Goal: Contribute content: Contribute content

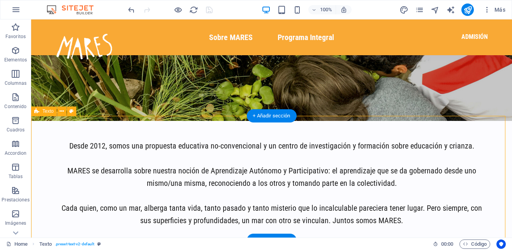
scroll to position [142, 0]
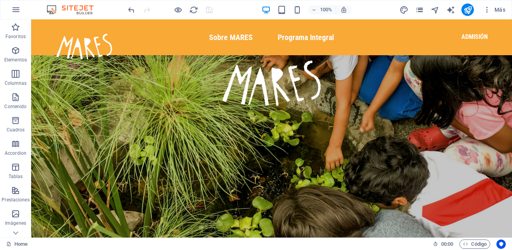
click at [422, 11] on icon "pages" at bounding box center [419, 9] width 9 height 9
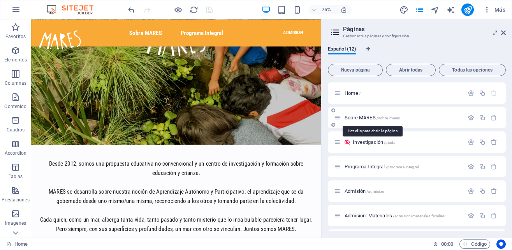
click at [371, 118] on span "Sobre MARES /sobre-mares" at bounding box center [372, 118] width 55 height 6
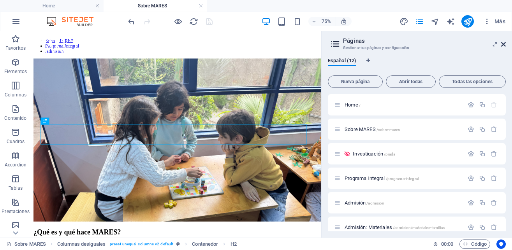
scroll to position [156, 0]
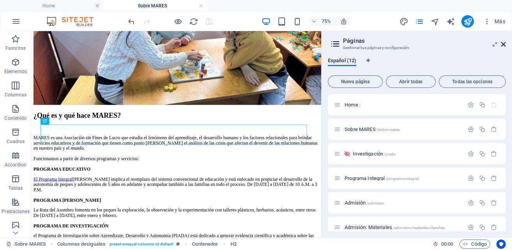
click at [501, 45] on icon at bounding box center [503, 44] width 5 height 6
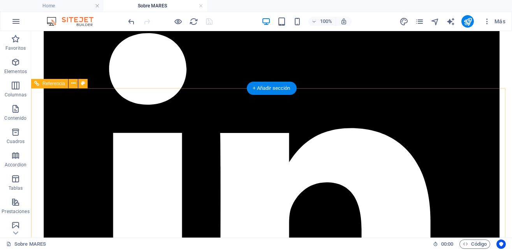
scroll to position [1215, 0]
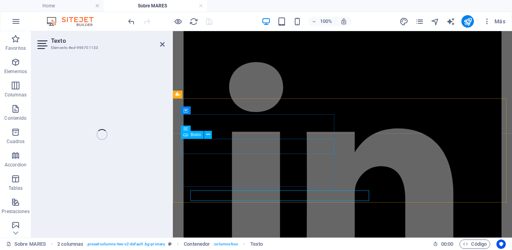
scroll to position [1135, 0]
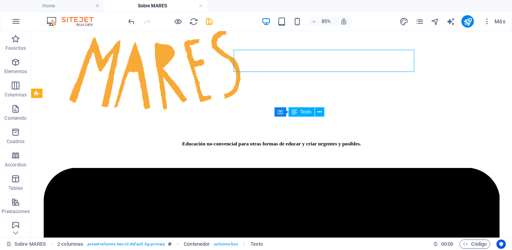
scroll to position [1215, 0]
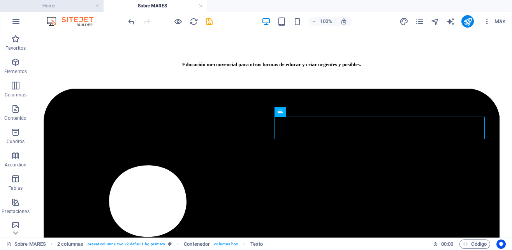
click at [81, 7] on h4 "Home" at bounding box center [52, 6] width 104 height 9
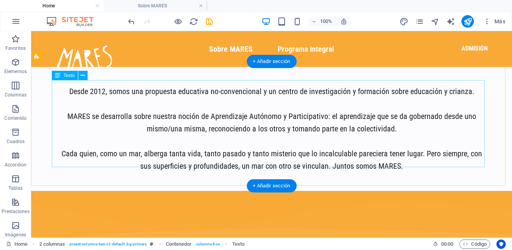
scroll to position [407, 0]
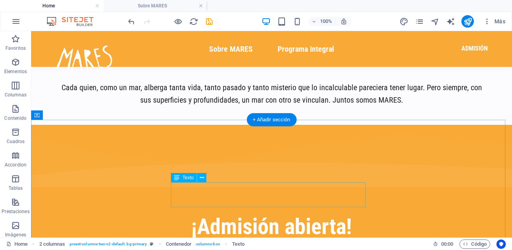
click at [300, 246] on div "Para familias con niños y niñas de 5 años en adelante y adolescentes." at bounding box center [271, 252] width 433 height 12
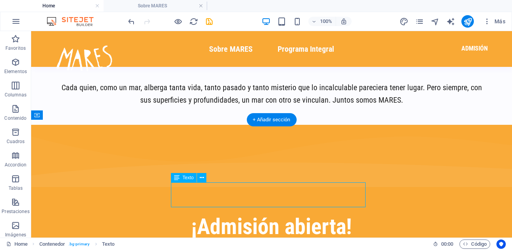
click at [300, 246] on div "Para familias con niños y niñas de 5 años en adelante y adolescentes." at bounding box center [271, 252] width 433 height 12
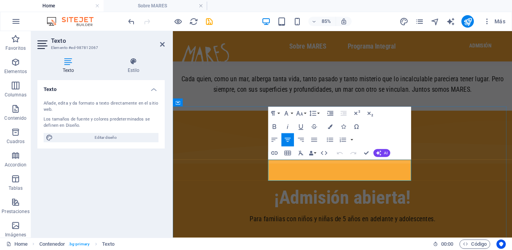
click at [341, 246] on p "Para familias con niños y niñas de 5 años en adelante y adolescentes." at bounding box center [372, 252] width 380 height 12
click at [347, 246] on p "Para niños y niñas de 5 años en adelante y adolescentes." at bounding box center [372, 252] width 380 height 12
click at [344, 246] on p "Para niños y niñas de 5 años en adelante y adolescentes." at bounding box center [372, 252] width 380 height 12
click at [322, 246] on p "Para niños y niñas de 5 años en adelante y adolescentes." at bounding box center [372, 252] width 380 height 12
click at [319, 246] on p "Para niños y niñas de 5 años en adelante y adolescentes." at bounding box center [372, 252] width 380 height 12
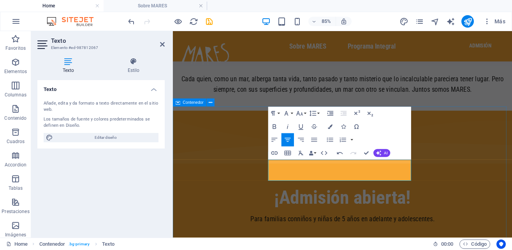
click at [487, 187] on div "¡Admisión abierta! Para familias con niños y niñas de 5 años en adelante y adol…" at bounding box center [372, 212] width 399 height 175
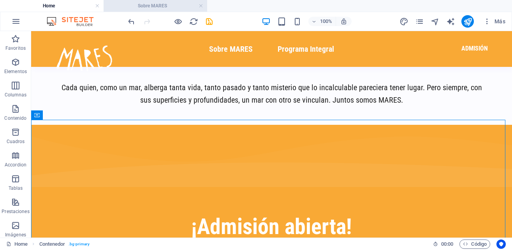
click at [164, 9] on h4 "Sobre MARES" at bounding box center [156, 6] width 104 height 9
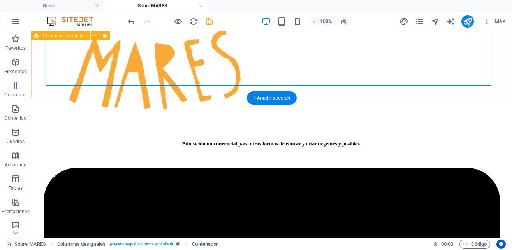
scroll to position [1215, 0]
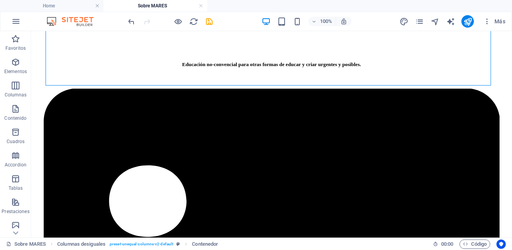
click at [421, 17] on div "Más" at bounding box center [453, 21] width 109 height 12
click at [421, 20] on icon "pages" at bounding box center [419, 21] width 9 height 9
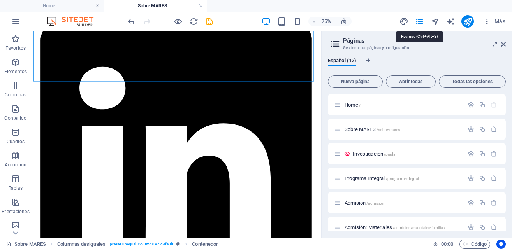
scroll to position [1134, 0]
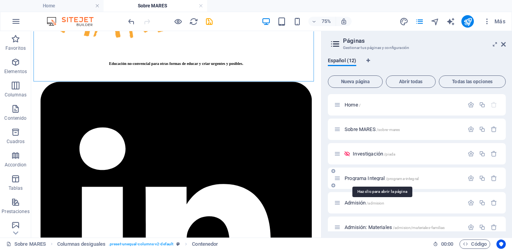
click at [371, 178] on span "Programa Integral /programa-integral" at bounding box center [382, 179] width 74 height 6
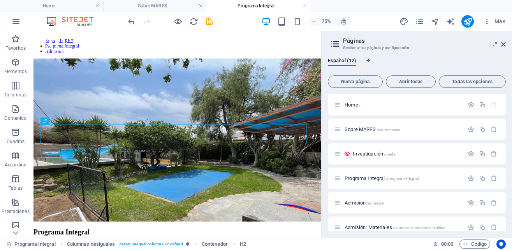
scroll to position [156, 0]
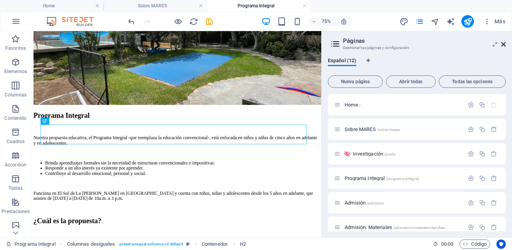
drag, startPoint x: 505, startPoint y: 46, endPoint x: 341, endPoint y: 67, distance: 164.9
click at [505, 46] on icon at bounding box center [503, 44] width 5 height 6
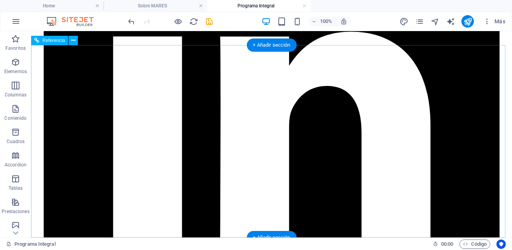
scroll to position [2157, 0]
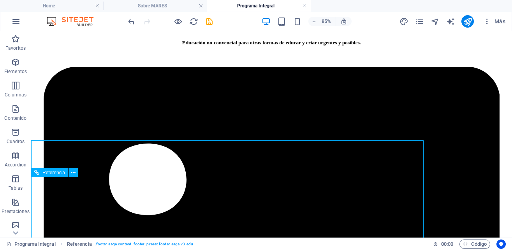
scroll to position [2157, 0]
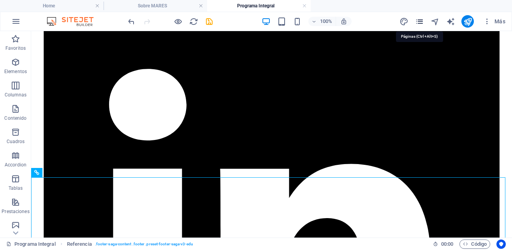
click at [417, 20] on icon "pages" at bounding box center [419, 21] width 9 height 9
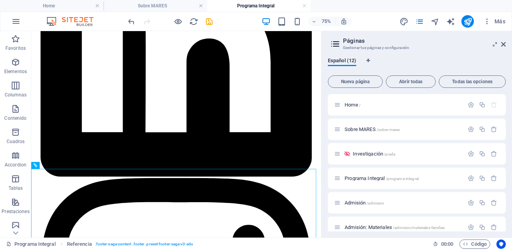
scroll to position [2062, 0]
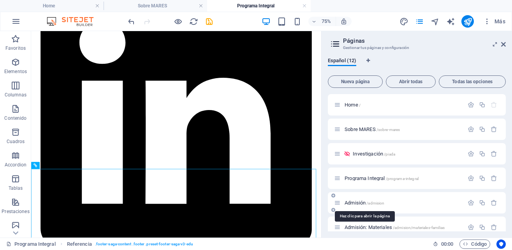
click at [362, 204] on span "Admisión /admision" at bounding box center [365, 203] width 40 height 6
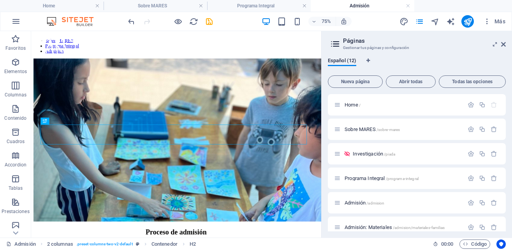
scroll to position [156, 0]
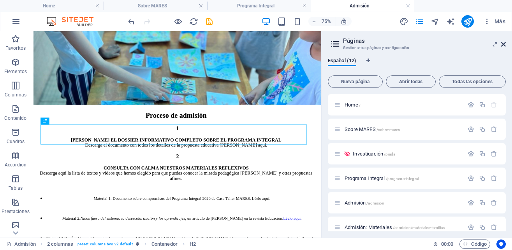
click at [504, 44] on icon at bounding box center [503, 44] width 5 height 6
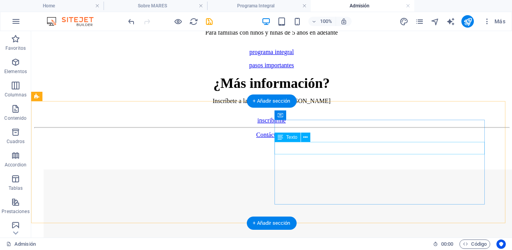
scroll to position [1148, 0]
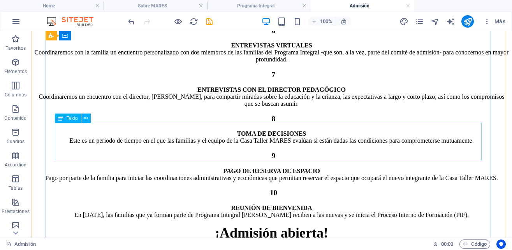
scroll to position [798, 0]
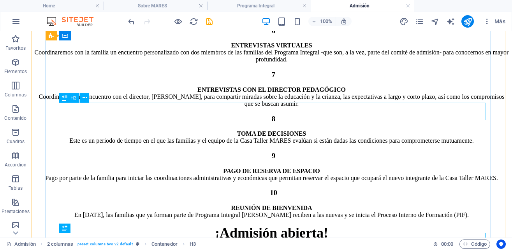
scroll to position [665, 0]
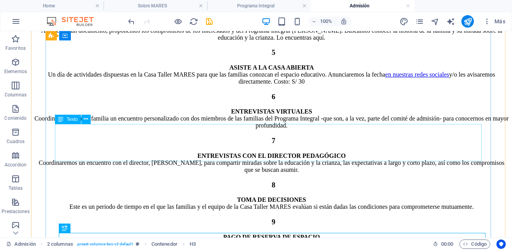
click at [302, 41] on div "ENVÍA EL FORMULARIO DE POSTULACIÓN A través de un documento, proponemos los com…" at bounding box center [271, 30] width 475 height 21
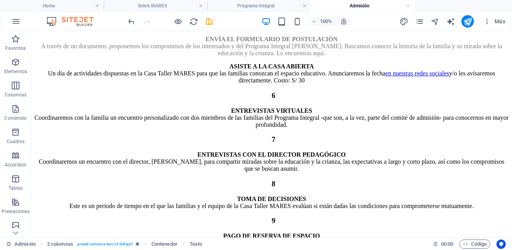
drag, startPoint x: 284, startPoint y: 141, endPoint x: 281, endPoint y: 181, distance: 41.0
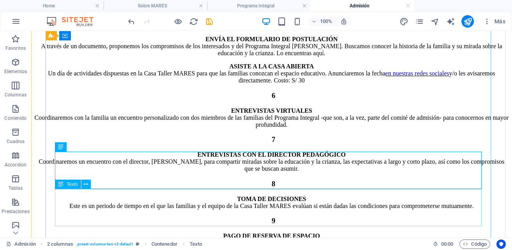
click at [285, 84] on div "ASISTE A LA CASA ABIERTA Un día de actividades dispuestas en la Casa Taller MAR…" at bounding box center [271, 73] width 475 height 21
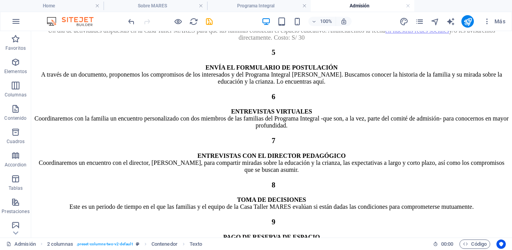
drag, startPoint x: 286, startPoint y: 209, endPoint x: 280, endPoint y: 137, distance: 72.3
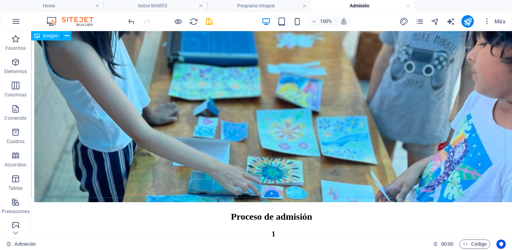
scroll to position [4, 0]
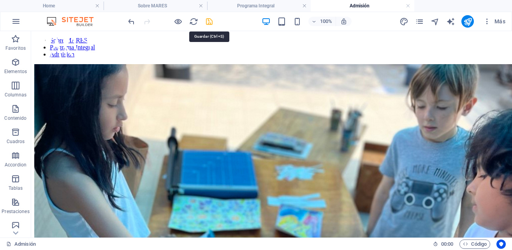
click at [209, 22] on icon "save" at bounding box center [209, 21] width 9 height 9
click at [468, 23] on icon "publish" at bounding box center [467, 21] width 9 height 9
